Goal: Navigation & Orientation: Find specific page/section

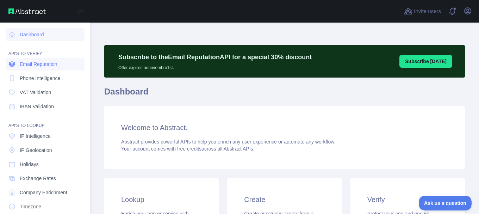
click at [55, 64] on span "Email Reputation" at bounding box center [39, 64] width 38 height 7
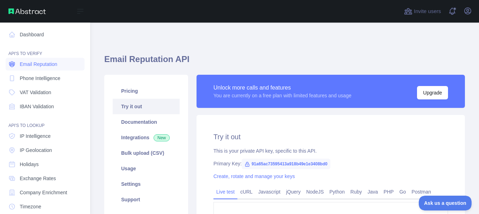
type textarea "**********"
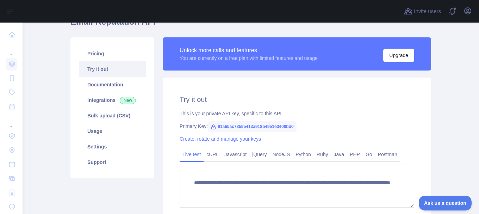
scroll to position [70, 0]
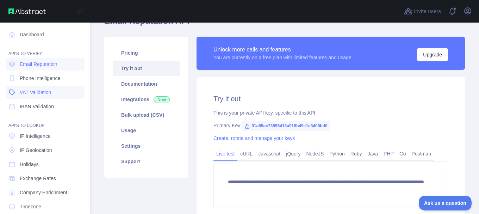
click at [42, 94] on span "VAT Validation" at bounding box center [35, 92] width 31 height 7
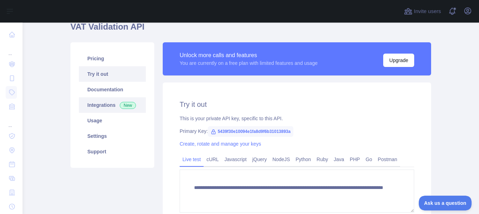
scroll to position [70, 0]
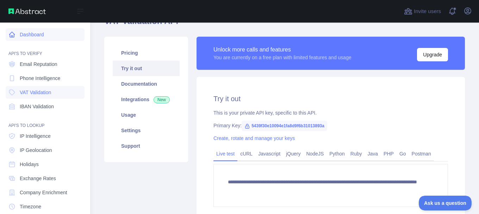
click at [15, 34] on link "Dashboard" at bounding box center [45, 34] width 79 height 13
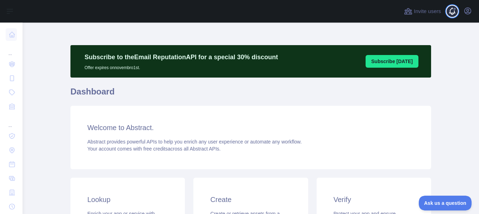
click at [452, 5] on span at bounding box center [455, 11] width 14 height 23
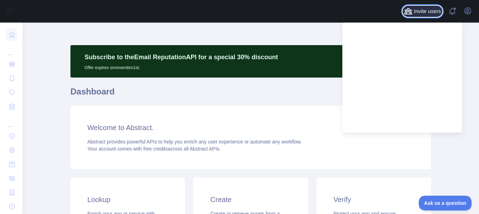
click at [434, 8] on span "Invite users" at bounding box center [427, 11] width 27 height 8
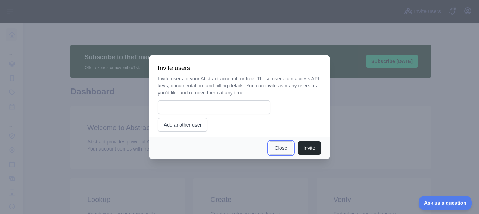
click at [278, 148] on button "Close" at bounding box center [281, 147] width 25 height 13
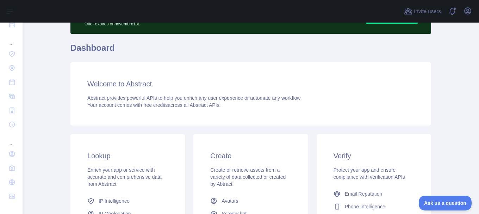
scroll to position [106, 0]
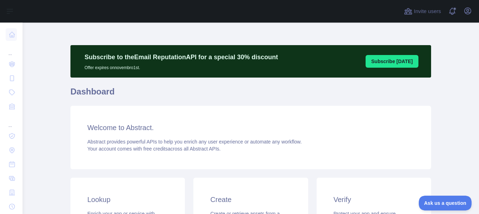
click at [139, 57] on p "Subscribe to the Email Reputation API for a special 30 % discount" at bounding box center [180, 57] width 193 height 10
click at [395, 62] on button "Subscribe [DATE]" at bounding box center [391, 61] width 53 height 13
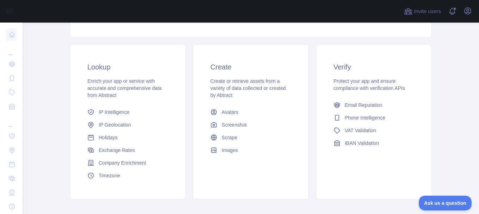
scroll to position [169, 0]
